Goal: Task Accomplishment & Management: Use online tool/utility

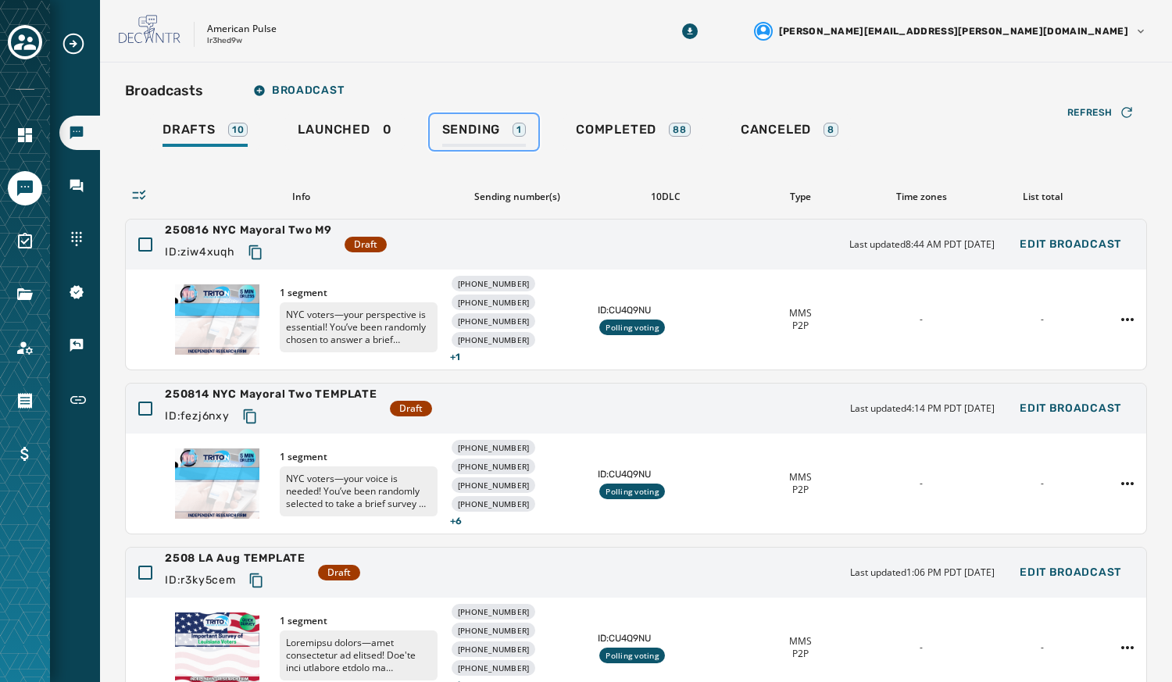
click at [466, 130] on span "Sending" at bounding box center [471, 130] width 59 height 16
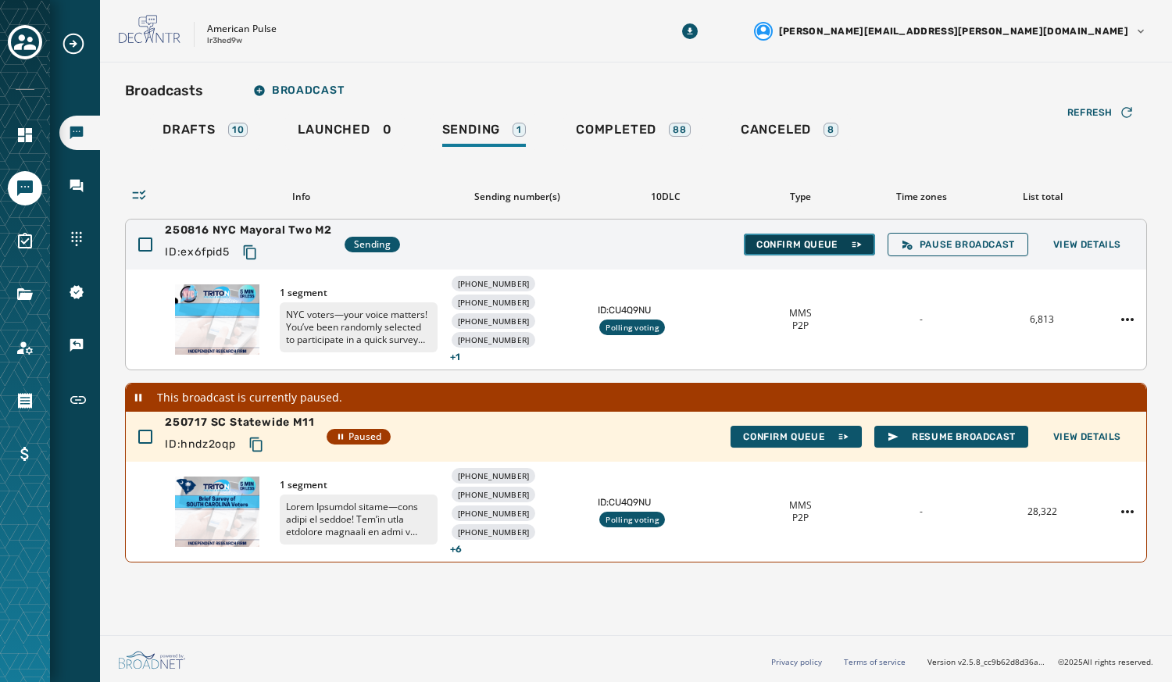
click at [807, 251] on button "Confirm Queue" at bounding box center [809, 245] width 131 height 22
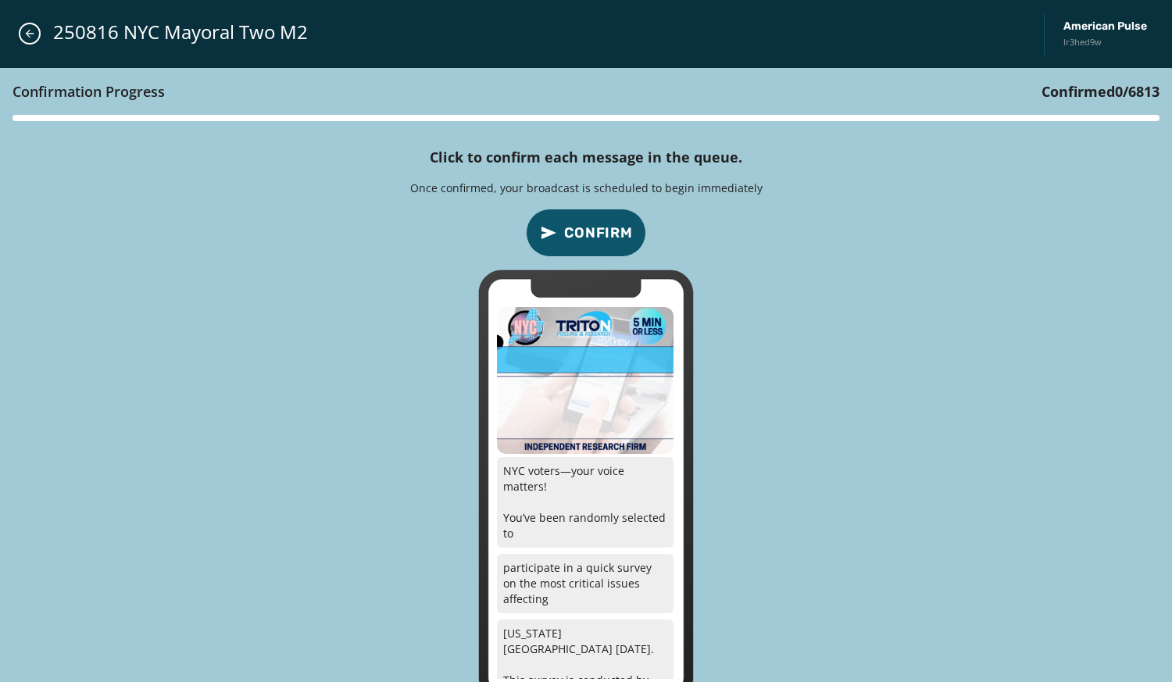
click at [609, 232] on span "Confirm" at bounding box center [598, 233] width 69 height 22
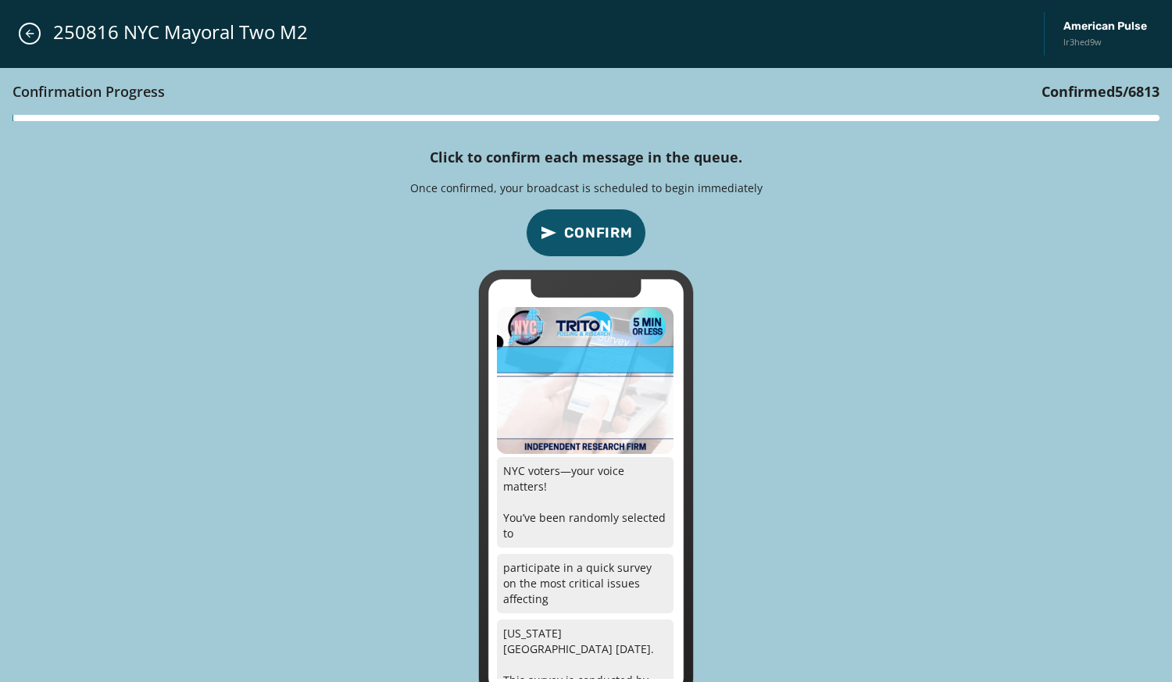
click at [609, 232] on span "Confirm" at bounding box center [598, 233] width 69 height 22
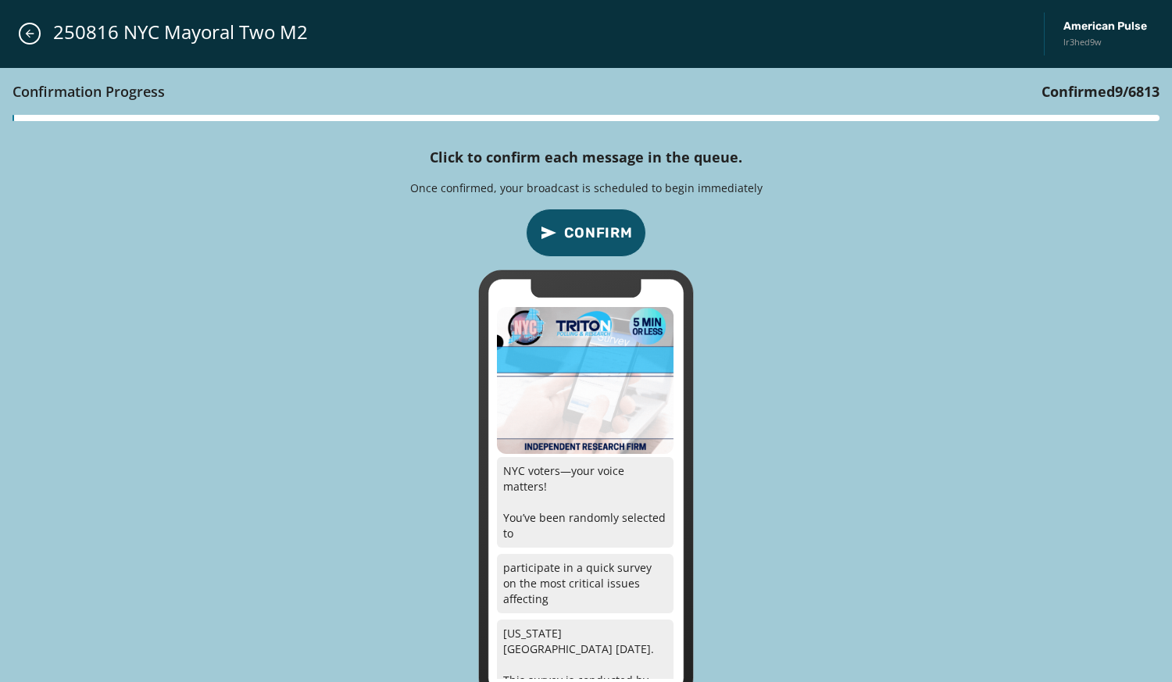
click at [609, 232] on span "Confirm" at bounding box center [598, 233] width 69 height 22
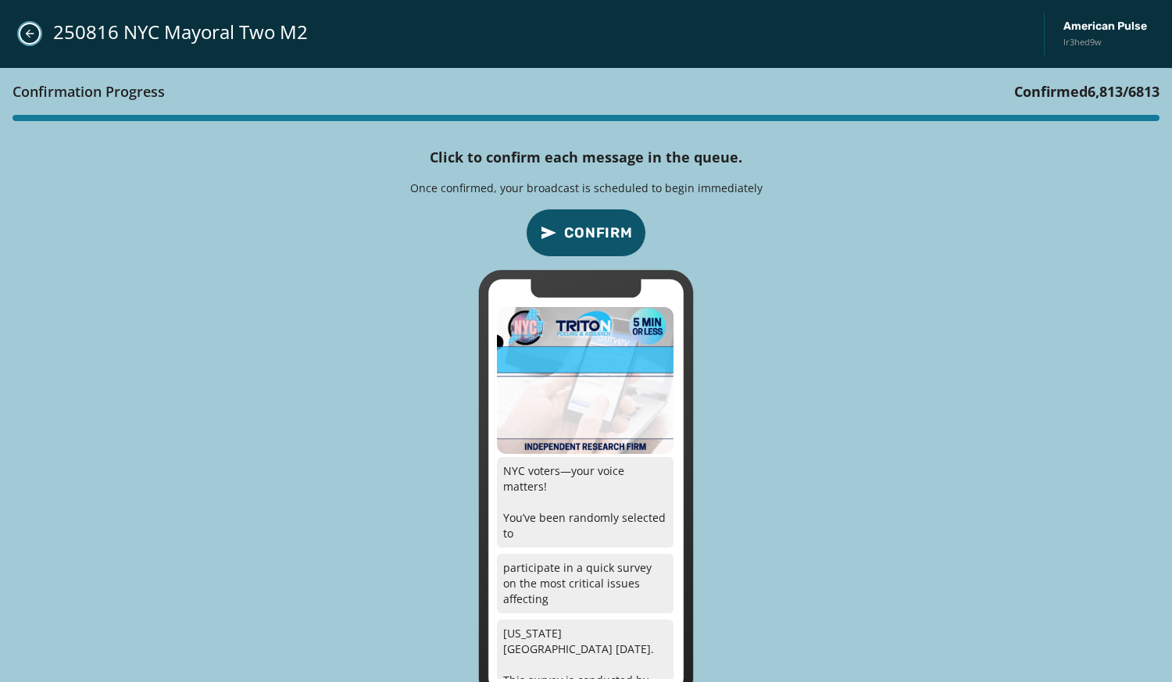
click at [30, 34] on icon "Close admin drawer" at bounding box center [30, 34] width 9 height 9
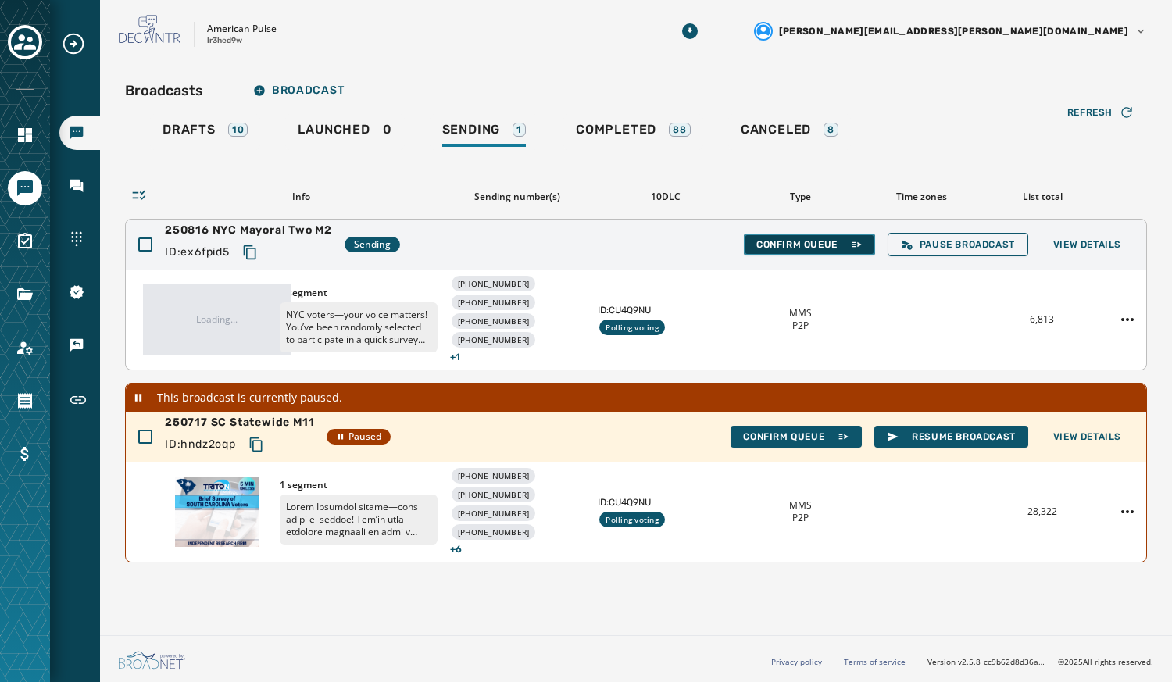
click at [772, 252] on button "Confirm Queue" at bounding box center [809, 245] width 131 height 22
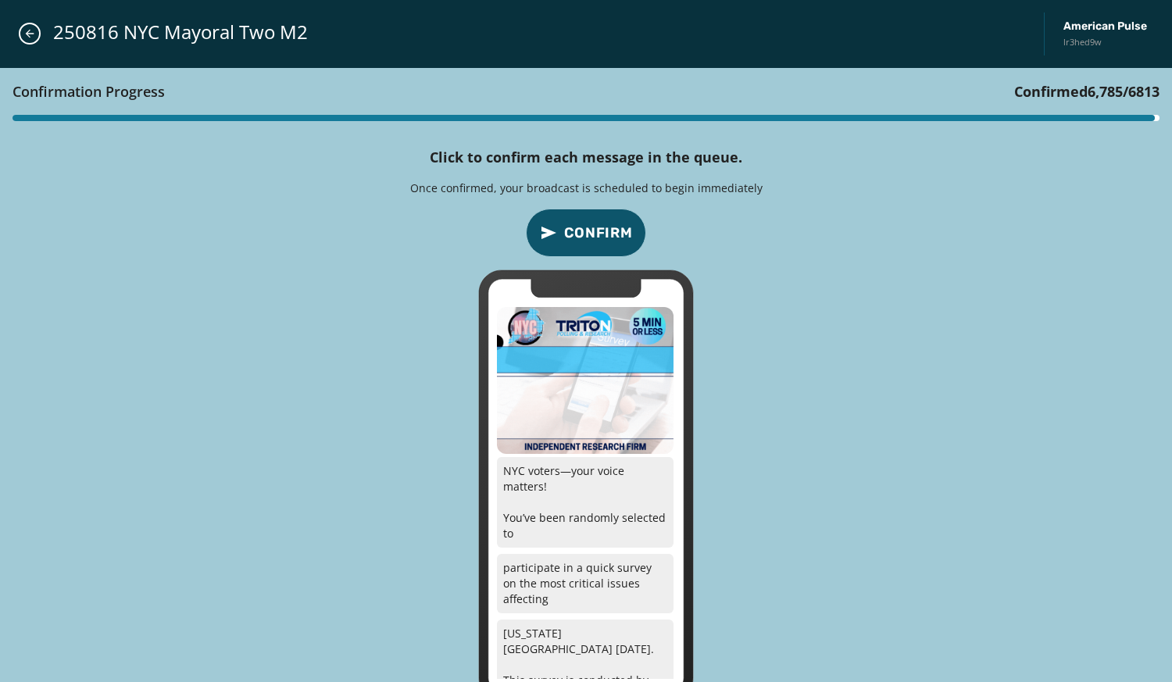
click at [570, 226] on span "Confirm" at bounding box center [598, 233] width 69 height 22
click at [590, 212] on button "Confirm" at bounding box center [586, 233] width 120 height 48
click at [587, 214] on button "Confirm" at bounding box center [586, 233] width 120 height 48
click at [579, 219] on button "Confirm" at bounding box center [586, 233] width 120 height 48
click at [583, 226] on span "Confirm" at bounding box center [598, 233] width 69 height 22
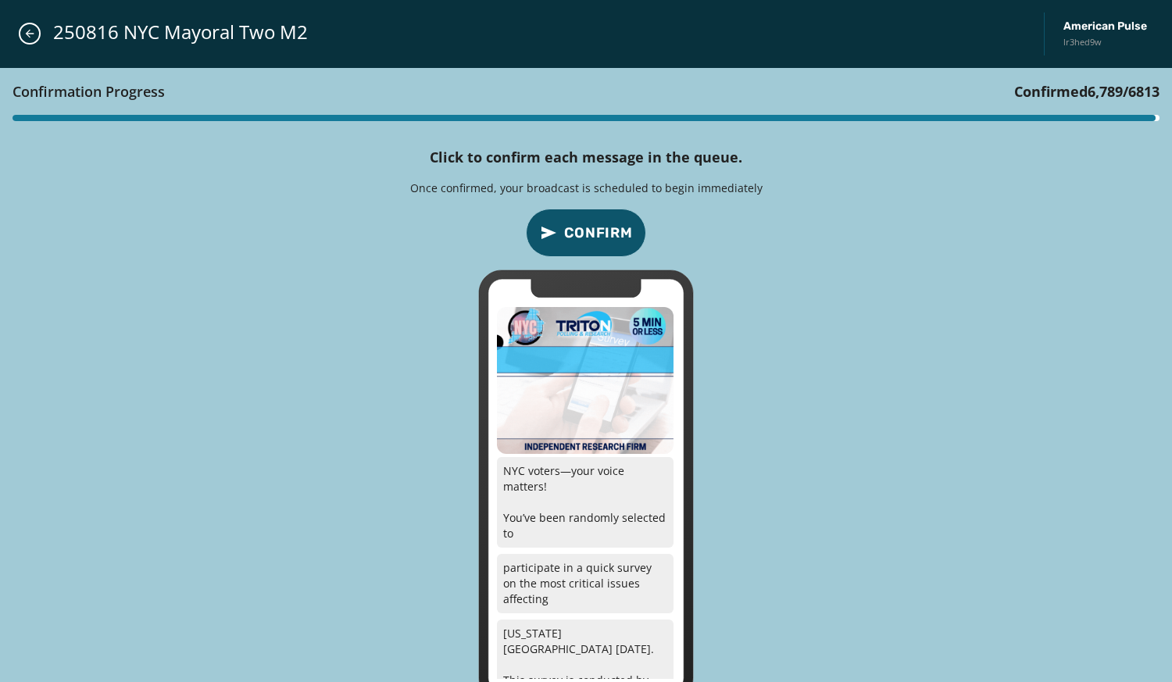
click at [583, 229] on span "Confirm" at bounding box center [598, 233] width 69 height 22
click at [570, 223] on span "Confirm" at bounding box center [598, 233] width 69 height 22
click at [599, 223] on span "Confirm" at bounding box center [598, 233] width 69 height 22
click at [608, 229] on span "Confirm" at bounding box center [598, 233] width 69 height 22
click at [601, 230] on span "Confirm" at bounding box center [598, 233] width 69 height 22
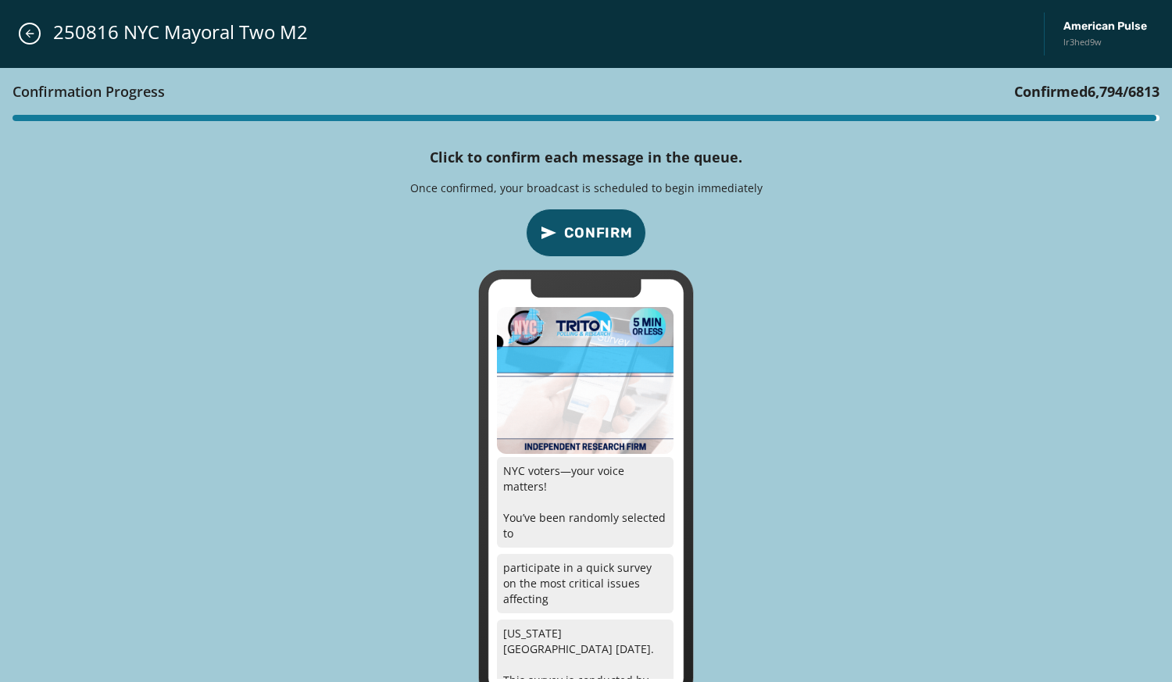
click at [599, 230] on span "Confirm" at bounding box center [598, 233] width 69 height 22
click at [603, 230] on span "Confirm" at bounding box center [598, 233] width 69 height 22
click at [608, 232] on span "Confirm" at bounding box center [598, 233] width 69 height 22
click at [603, 223] on span "Confirm" at bounding box center [598, 233] width 69 height 22
click at [608, 219] on button "Confirm" at bounding box center [586, 233] width 120 height 48
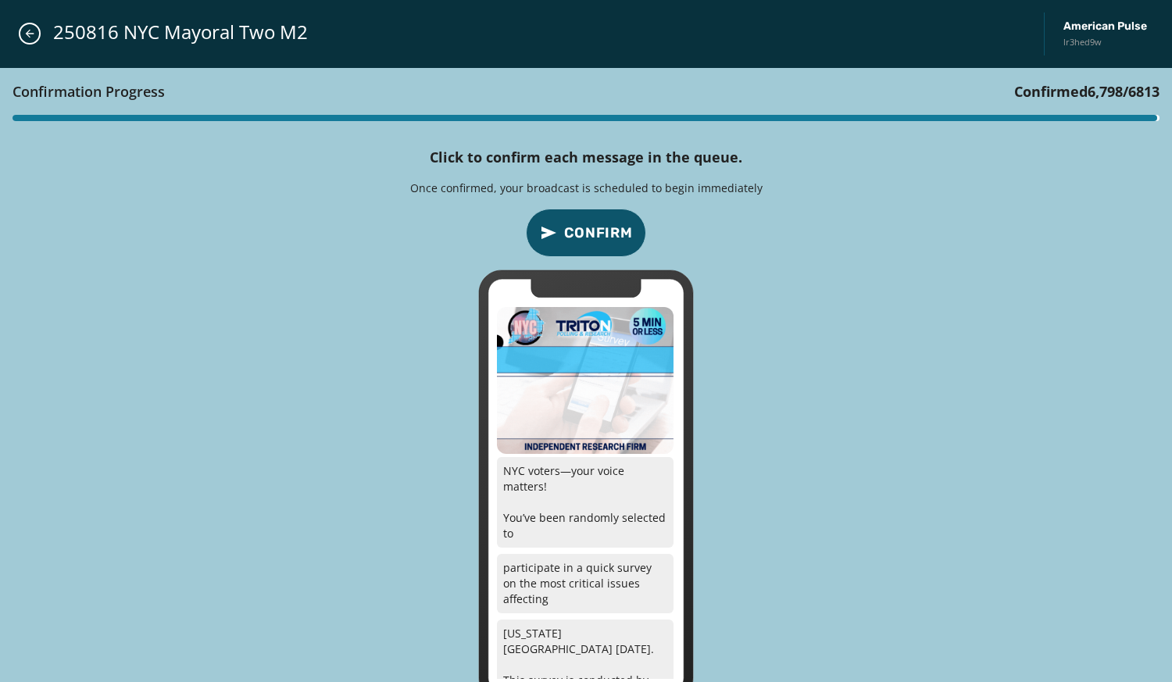
click at [606, 212] on button "Confirm" at bounding box center [586, 233] width 120 height 48
click at [605, 212] on button "Confirm" at bounding box center [586, 233] width 120 height 48
click at [597, 216] on button "Confirm" at bounding box center [586, 233] width 120 height 48
click at [598, 216] on button "Confirm" at bounding box center [586, 233] width 120 height 48
click at [601, 212] on button "Confirm" at bounding box center [586, 233] width 120 height 48
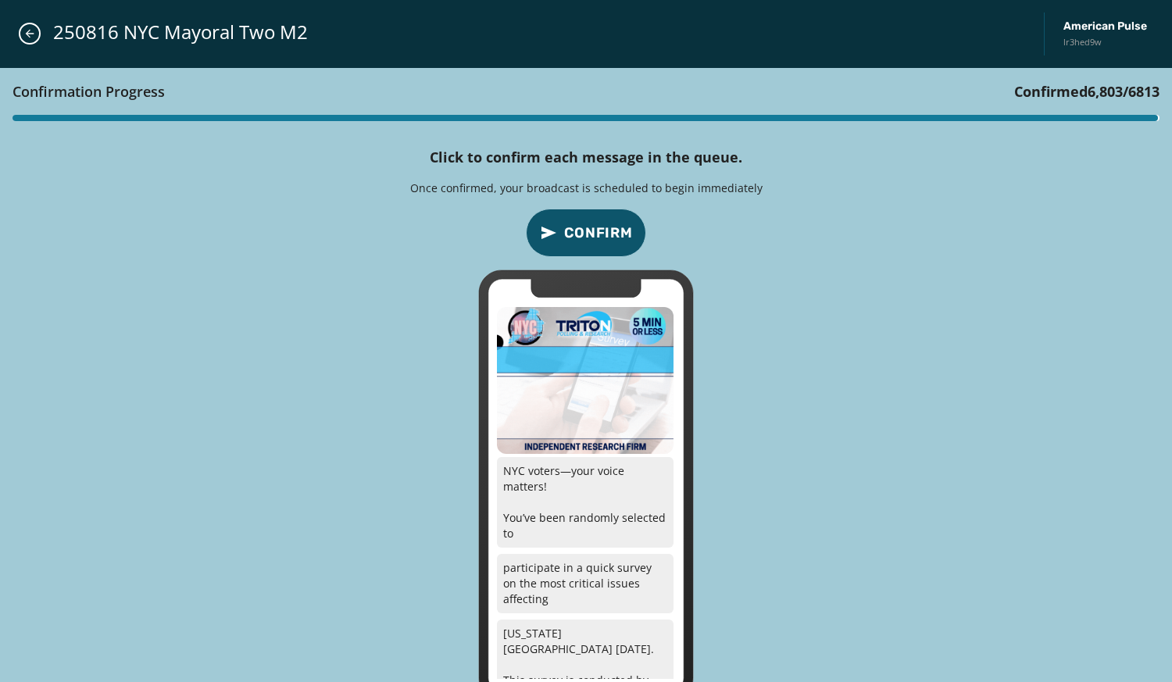
click at [603, 211] on button "Confirm" at bounding box center [586, 233] width 120 height 48
click at [599, 211] on button "Confirm" at bounding box center [586, 233] width 120 height 48
click at [596, 213] on button "Confirm" at bounding box center [586, 233] width 120 height 48
click at [598, 213] on button "Confirm" at bounding box center [586, 233] width 120 height 48
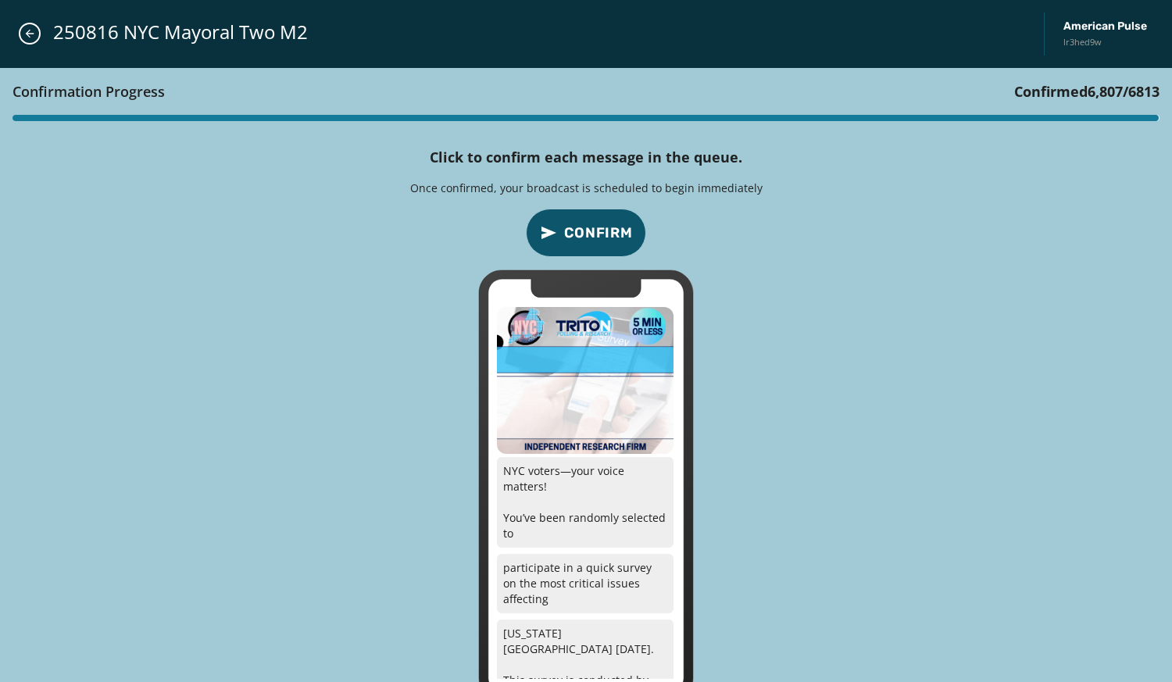
click at [602, 209] on button "Confirm" at bounding box center [586, 233] width 120 height 48
click at [599, 209] on button "Confirm" at bounding box center [586, 233] width 120 height 48
click at [601, 209] on button "Confirm" at bounding box center [586, 233] width 120 height 48
click at [601, 213] on button "Confirm" at bounding box center [586, 233] width 120 height 48
click at [595, 213] on button "Confirm" at bounding box center [586, 233] width 120 height 48
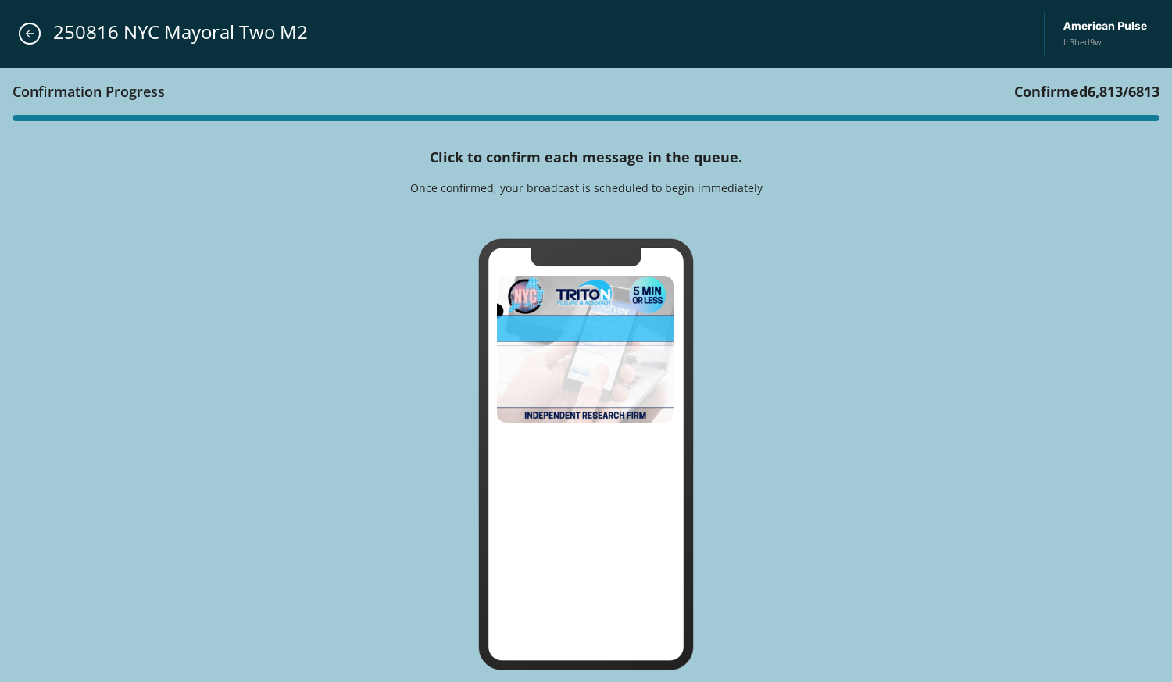
click at [597, 203] on div "Confirmation Progress Confirmed 6,813 / 6813 Click to confirm each message in t…" at bounding box center [586, 375] width 1172 height 615
click at [600, 201] on div "Confirmation Progress Confirmed 6,813 / 6813 Click to confirm each message in t…" at bounding box center [586, 375] width 1172 height 615
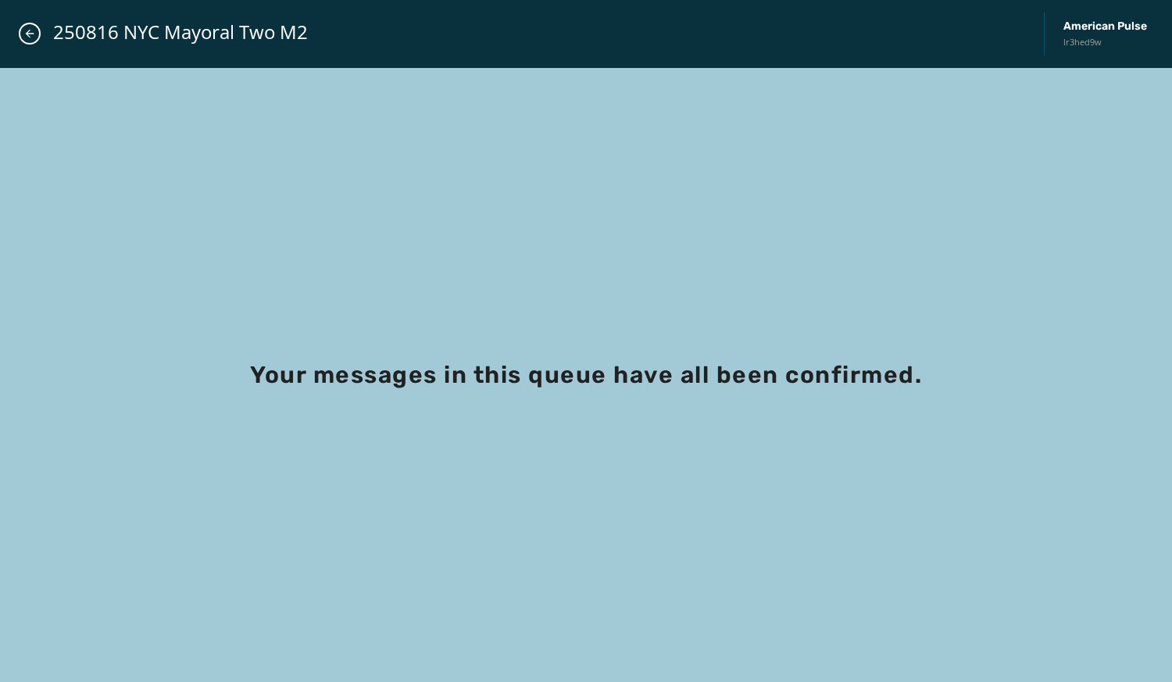
click at [30, 34] on icon "Close admin drawer" at bounding box center [30, 34] width 9 height 9
